Goal: Book appointment/travel/reservation

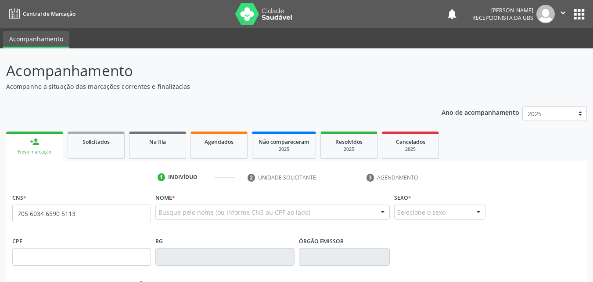
type input "705 6034 6590 5113"
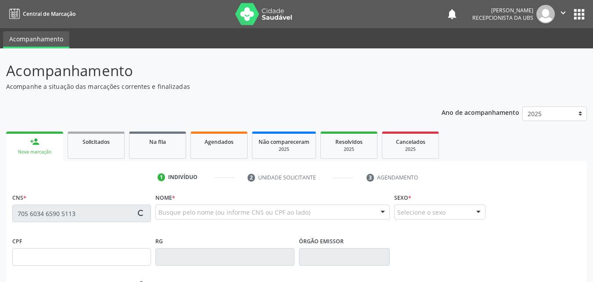
type input "011.466.854-08"
type input "31/[DATE]"
type input "[PERSON_NAME]"
type input "[PHONE_NUMBER]"
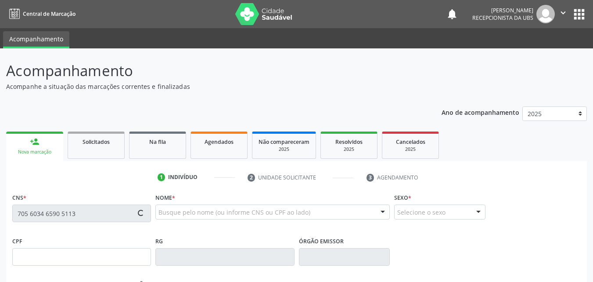
type input "1005"
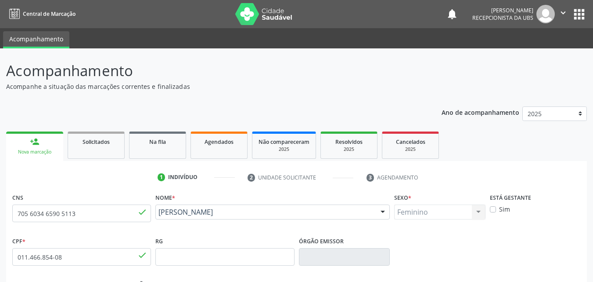
drag, startPoint x: 243, startPoint y: 225, endPoint x: 159, endPoint y: 215, distance: 85.0
click at [159, 215] on div "Nome * [PERSON_NAME] [PERSON_NAME] CNS: 705 6034 6590 5113 CPF: 011.466.854-08 …" at bounding box center [272, 212] width 239 height 43
copy span "[PERSON_NAME]"
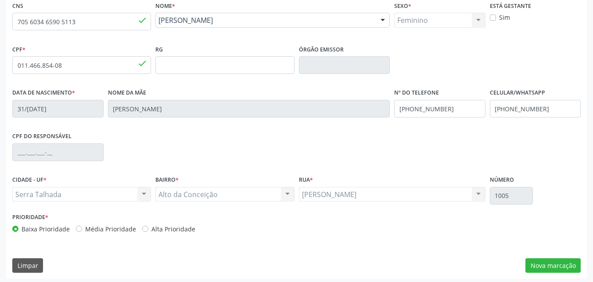
scroll to position [195, 0]
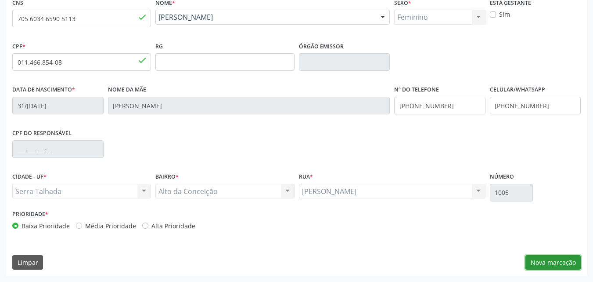
click at [554, 260] on button "Nova marcação" at bounding box center [553, 262] width 55 height 15
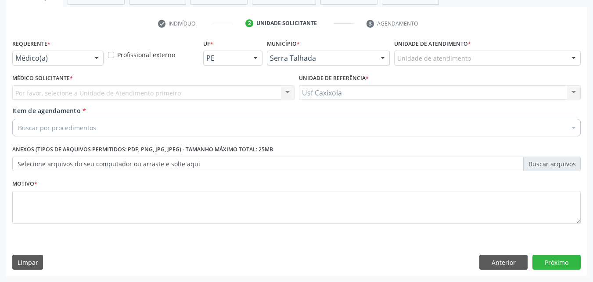
scroll to position [154, 0]
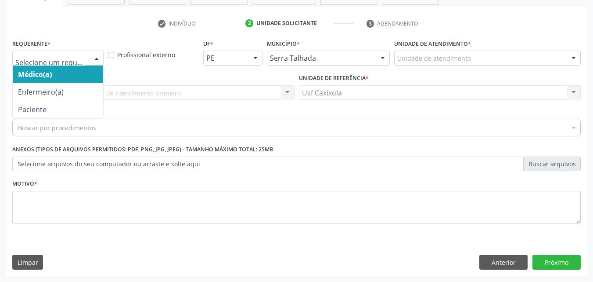
click at [87, 58] on div at bounding box center [57, 58] width 91 height 15
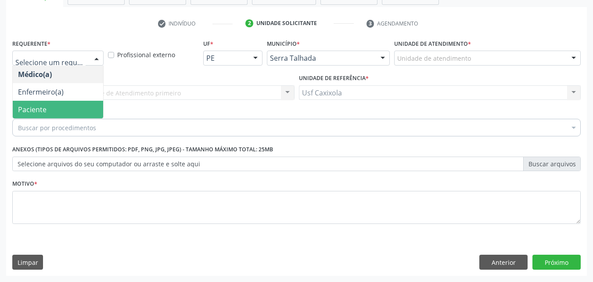
click at [87, 110] on span "Paciente" at bounding box center [58, 110] width 90 height 18
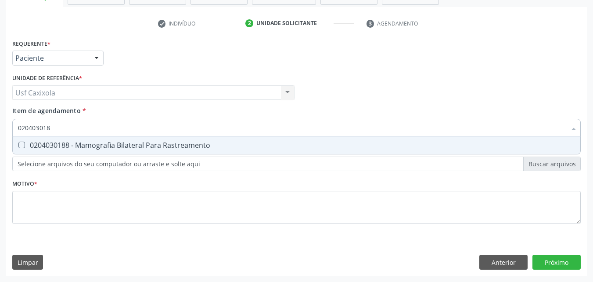
type input "0204030188"
click at [159, 147] on div "0204030188 - Mamografia Bilateral Para Rastreamento" at bounding box center [296, 144] width 557 height 7
checkbox Rastreamento "true"
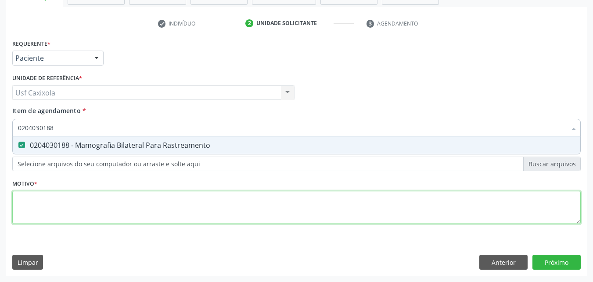
click at [140, 215] on div "Requerente * Paciente Médico(a) Enfermeiro(a) Paciente Nenhum resultado encontr…" at bounding box center [296, 136] width 569 height 199
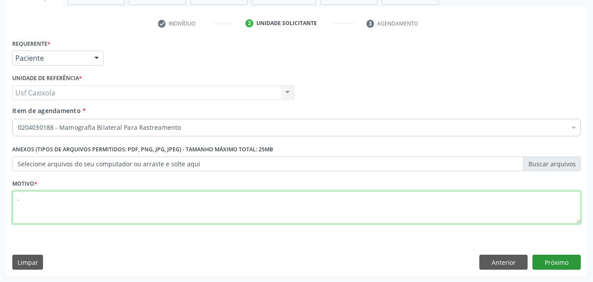
type textarea "."
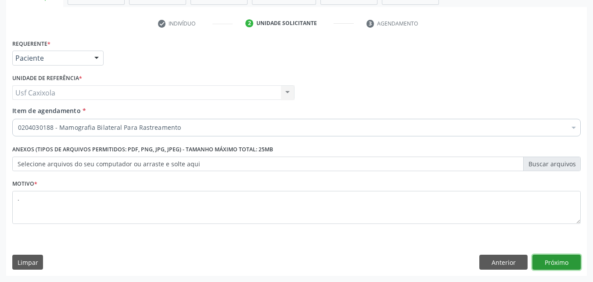
click at [555, 264] on button "Próximo" at bounding box center [557, 261] width 48 height 15
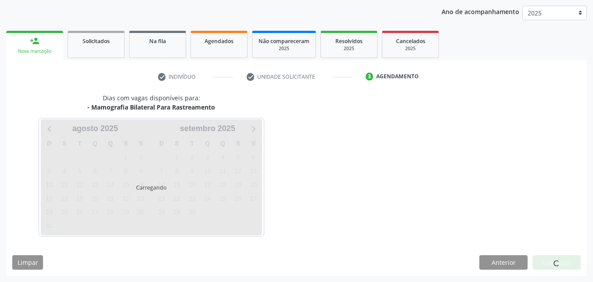
scroll to position [101, 0]
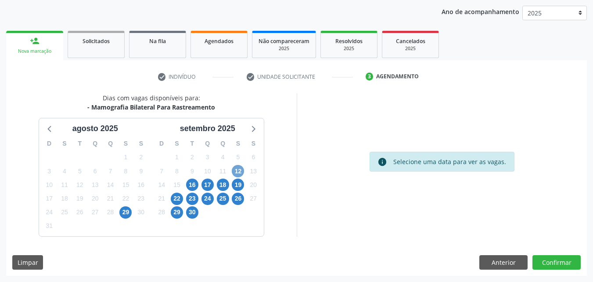
click at [241, 169] on span "12" at bounding box center [238, 171] width 12 height 12
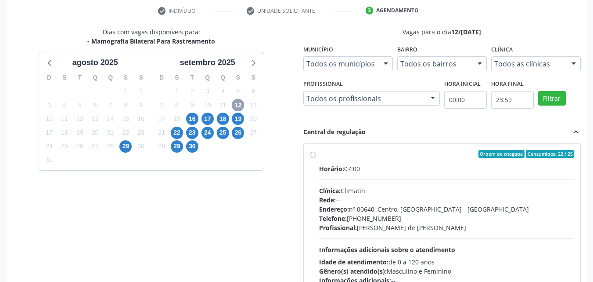
scroll to position [188, 0]
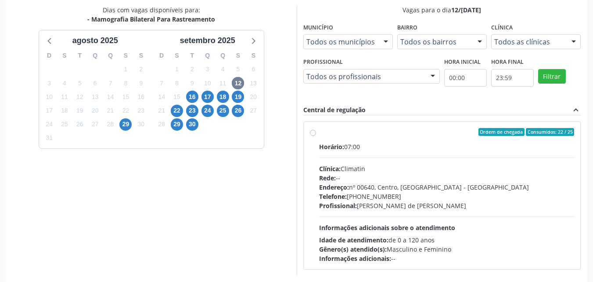
click at [319, 133] on label "Ordem de chegada Consumidos: 22 / 25 Horário: 07:00 Clínica: Climatin Rede: -- …" at bounding box center [447, 195] width 256 height 135
click at [315, 133] on input "Ordem de chegada Consumidos: 22 / 25 Horário: 07:00 Clínica: Climatin Rede: -- …" at bounding box center [313, 132] width 6 height 8
radio input "true"
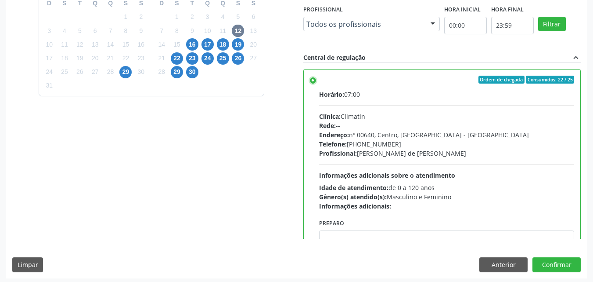
scroll to position [243, 0]
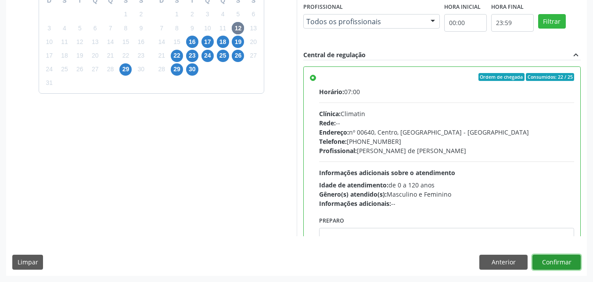
click at [555, 262] on button "Confirmar" at bounding box center [557, 261] width 48 height 15
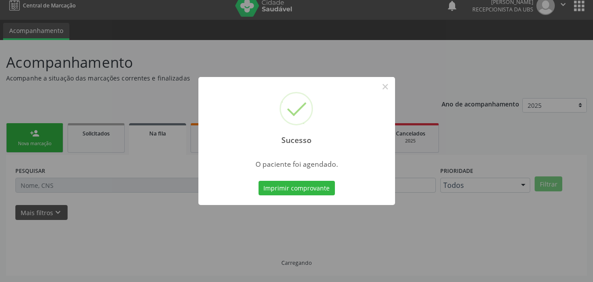
scroll to position [0, 0]
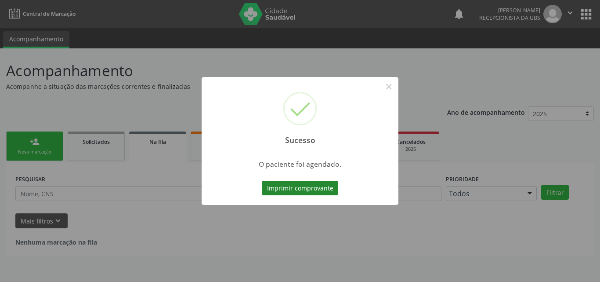
click at [312, 188] on button "Imprimir comprovante" at bounding box center [300, 188] width 76 height 15
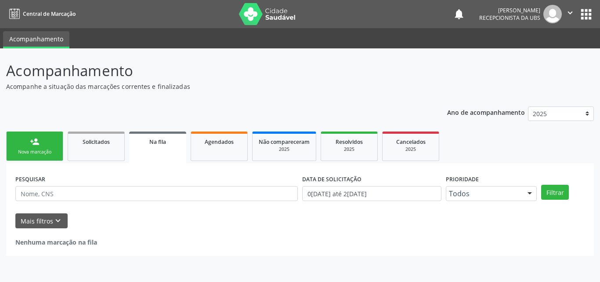
click at [47, 148] on link "person_add Nova marcação" at bounding box center [34, 145] width 57 height 29
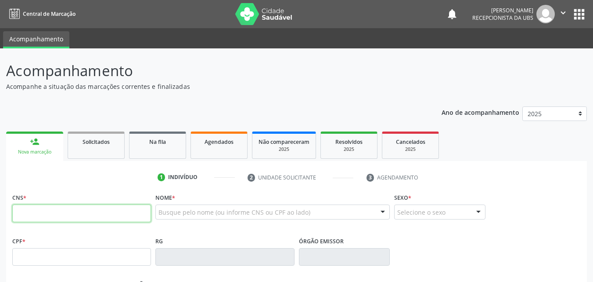
click at [85, 213] on input "text" at bounding box center [81, 213] width 139 height 18
type input "700 0997 6543 3306"
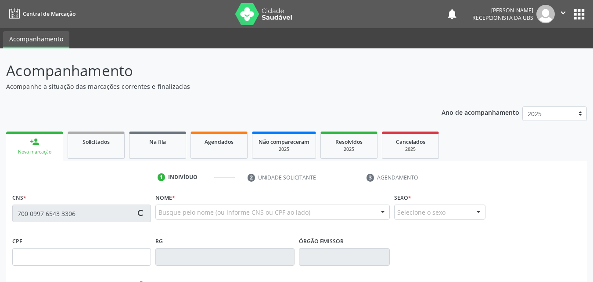
type input "015.351.564-30"
type input "1[DATE]"
type input "Regina [PERSON_NAME]"
type input "[PHONE_NUMBER]"
type input "685"
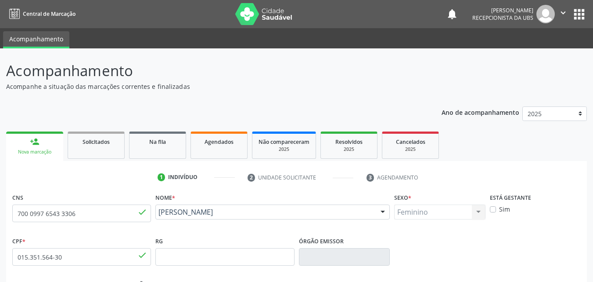
drag, startPoint x: 234, startPoint y: 221, endPoint x: 159, endPoint y: 215, distance: 75.3
click at [159, 215] on div "[PERSON_NAME] [PERSON_NAME] CNS: 700 0997 6543 3306 CPF: 015.351.564-30 Nascime…" at bounding box center [272, 214] width 235 height 21
copy span "[PERSON_NAME]"
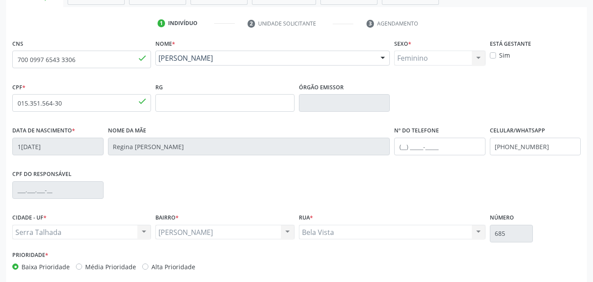
scroll to position [195, 0]
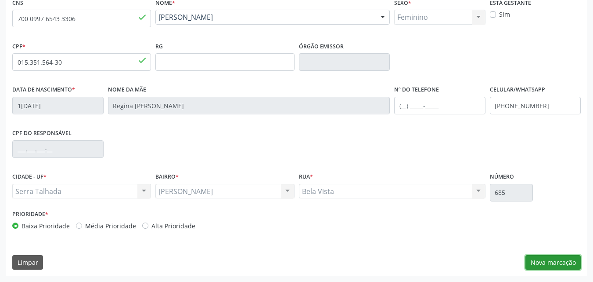
click at [545, 260] on button "Nova marcação" at bounding box center [553, 262] width 55 height 15
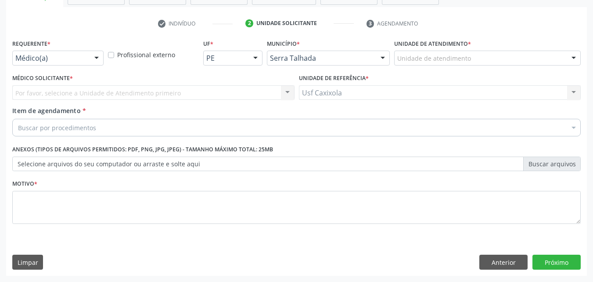
scroll to position [154, 0]
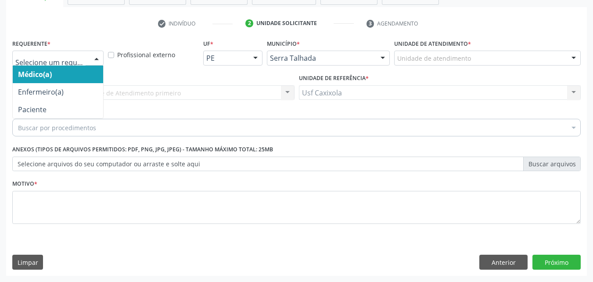
click at [97, 58] on div at bounding box center [96, 58] width 13 height 15
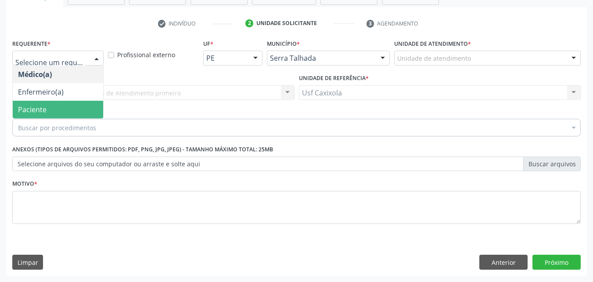
click at [87, 102] on span "Paciente" at bounding box center [58, 110] width 90 height 18
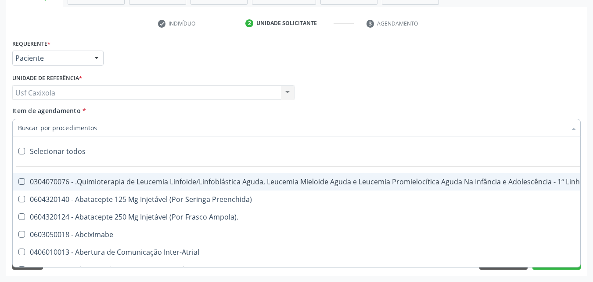
click at [103, 134] on div at bounding box center [296, 128] width 569 height 18
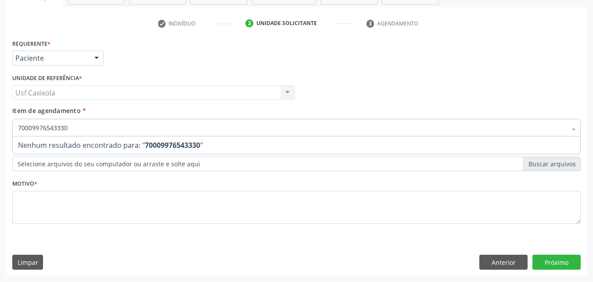
type input "700099765433306"
drag, startPoint x: 95, startPoint y: 127, endPoint x: 0, endPoint y: 127, distance: 95.3
click at [0, 127] on div "Acompanhamento Acompanhe a situação das marcações correntes e finalizadas Relat…" at bounding box center [296, 88] width 593 height 387
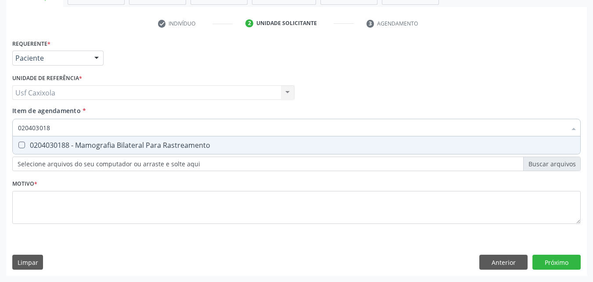
type input "0204030188"
click at [43, 148] on div "0204030188 - Mamografia Bilateral Para Rastreamento" at bounding box center [296, 144] width 557 height 7
checkbox Rastreamento "true"
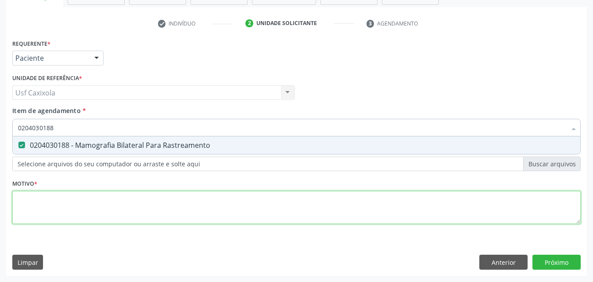
click at [72, 203] on div "Requerente * Paciente Médico(a) Enfermeiro(a) Paciente Nenhum resultado encontr…" at bounding box center [296, 136] width 569 height 199
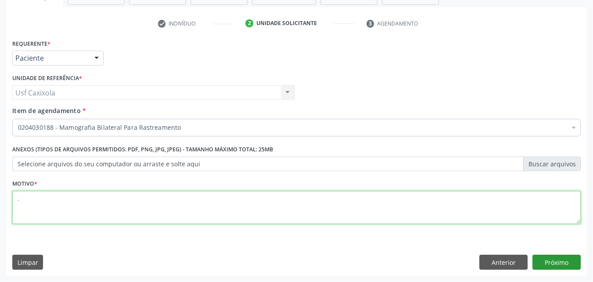
type textarea "."
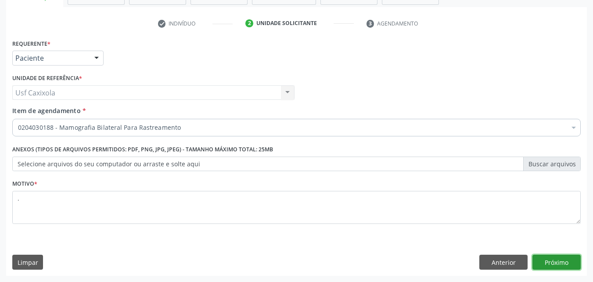
click at [561, 262] on button "Próximo" at bounding box center [557, 261] width 48 height 15
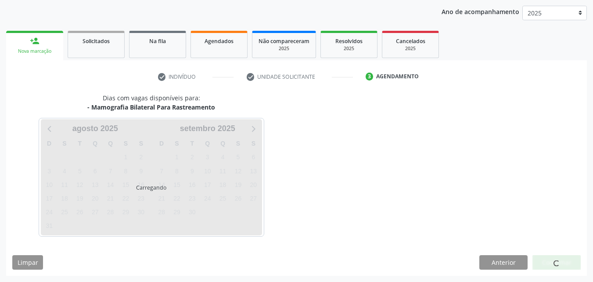
scroll to position [101, 0]
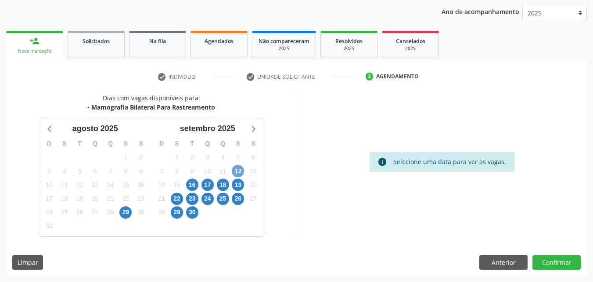
click at [240, 173] on span "12" at bounding box center [238, 171] width 12 height 12
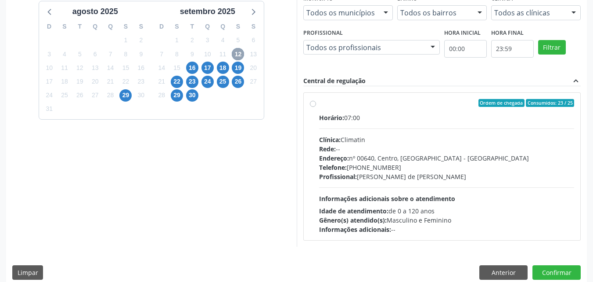
scroll to position [228, 0]
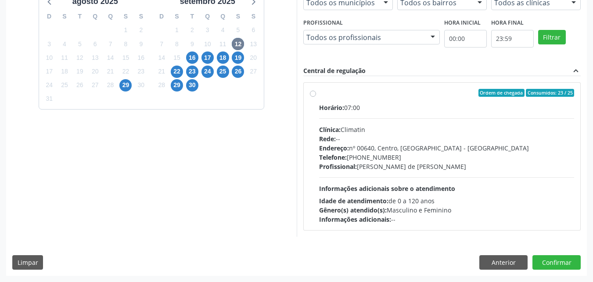
click at [336, 100] on label "Ordem de chegada Consumidos: 23 / 25 Horário: 07:00 Clínica: Climatin Rede: -- …" at bounding box center [447, 156] width 256 height 135
click at [316, 97] on input "Ordem de chegada Consumidos: 23 / 25 Horário: 07:00 Clínica: Climatin Rede: -- …" at bounding box center [313, 93] width 6 height 8
radio input "true"
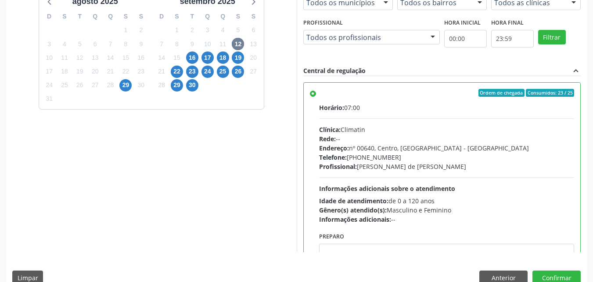
click at [429, 142] on div "Rede: --" at bounding box center [447, 138] width 256 height 9
click at [316, 97] on input "Ordem de chegada Consumidos: 23 / 25 Horário: 07:00 Clínica: Climatin Rede: -- …" at bounding box center [313, 93] width 6 height 8
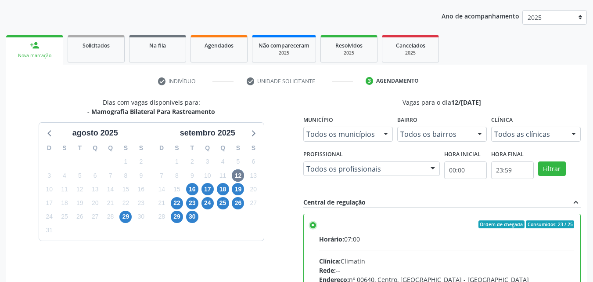
scroll to position [96, 0]
